Goal: Transaction & Acquisition: Book appointment/travel/reservation

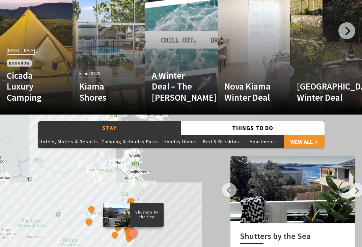
scroll to position [443, 0]
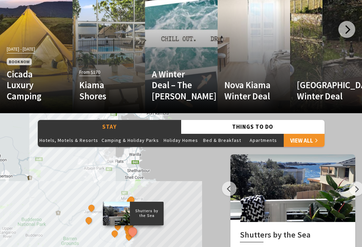
click at [305, 138] on link "View All" at bounding box center [304, 140] width 41 height 14
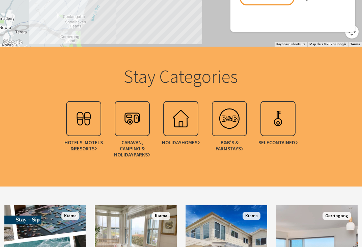
scroll to position [755, 0]
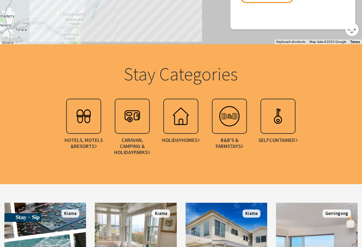
click at [286, 116] on img at bounding box center [278, 116] width 27 height 27
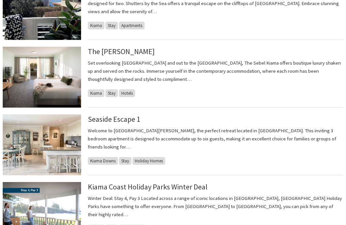
scroll to position [207, 0]
click at [119, 122] on link "Seaside Escape 1" at bounding box center [114, 118] width 52 height 9
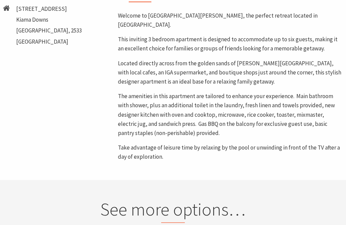
scroll to position [327, 0]
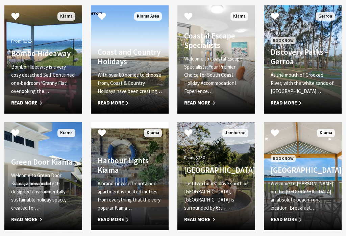
scroll to position [450, 0]
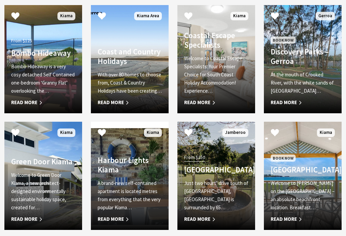
click at [29, 218] on span "Read More" at bounding box center [43, 219] width 64 height 8
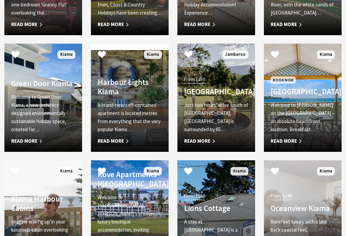
scroll to position [528, 0]
click at [126, 117] on p "A brand-new self-contained apartment is located metres from everything that the…" at bounding box center [130, 117] width 64 height 32
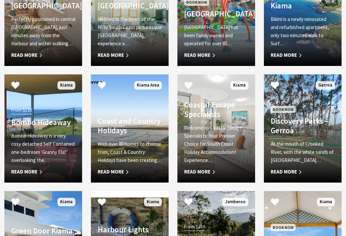
scroll to position [387, 0]
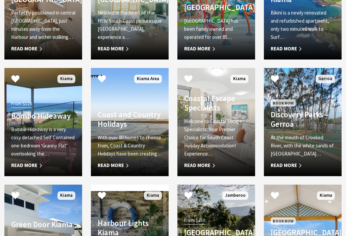
click at [212, 139] on p "Welcome to Coastal Escape Specialists: Your Premier Choice for South Coast Holi…" at bounding box center [216, 138] width 64 height 41
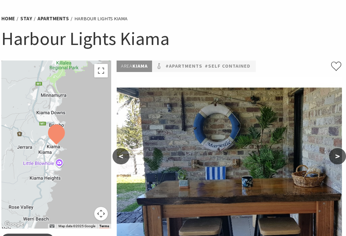
scroll to position [0, 1]
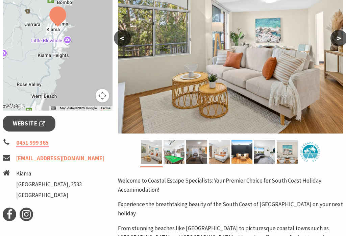
scroll to position [162, 0]
click at [338, 41] on button ">" at bounding box center [338, 38] width 17 height 16
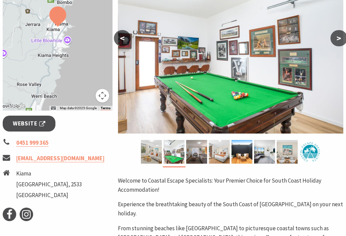
click at [335, 39] on button ">" at bounding box center [338, 38] width 17 height 16
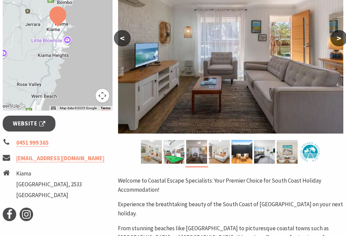
click at [338, 40] on button ">" at bounding box center [338, 38] width 17 height 16
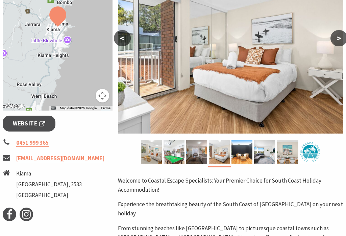
click at [335, 41] on button ">" at bounding box center [338, 38] width 17 height 16
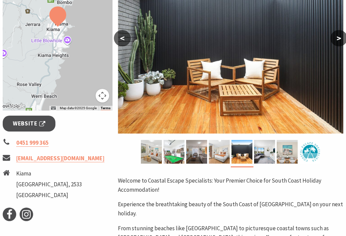
click at [337, 41] on button ">" at bounding box center [338, 38] width 17 height 16
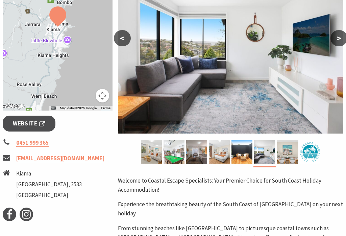
click at [334, 42] on button ">" at bounding box center [338, 38] width 17 height 16
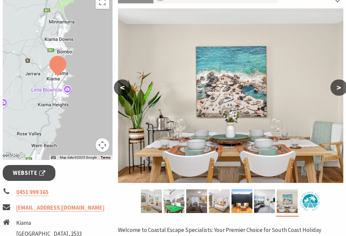
scroll to position [123, 0]
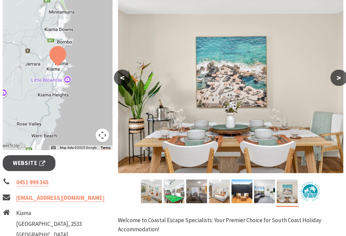
click at [28, 164] on span "Website" at bounding box center [29, 162] width 32 height 9
